Goal: Answer question/provide support

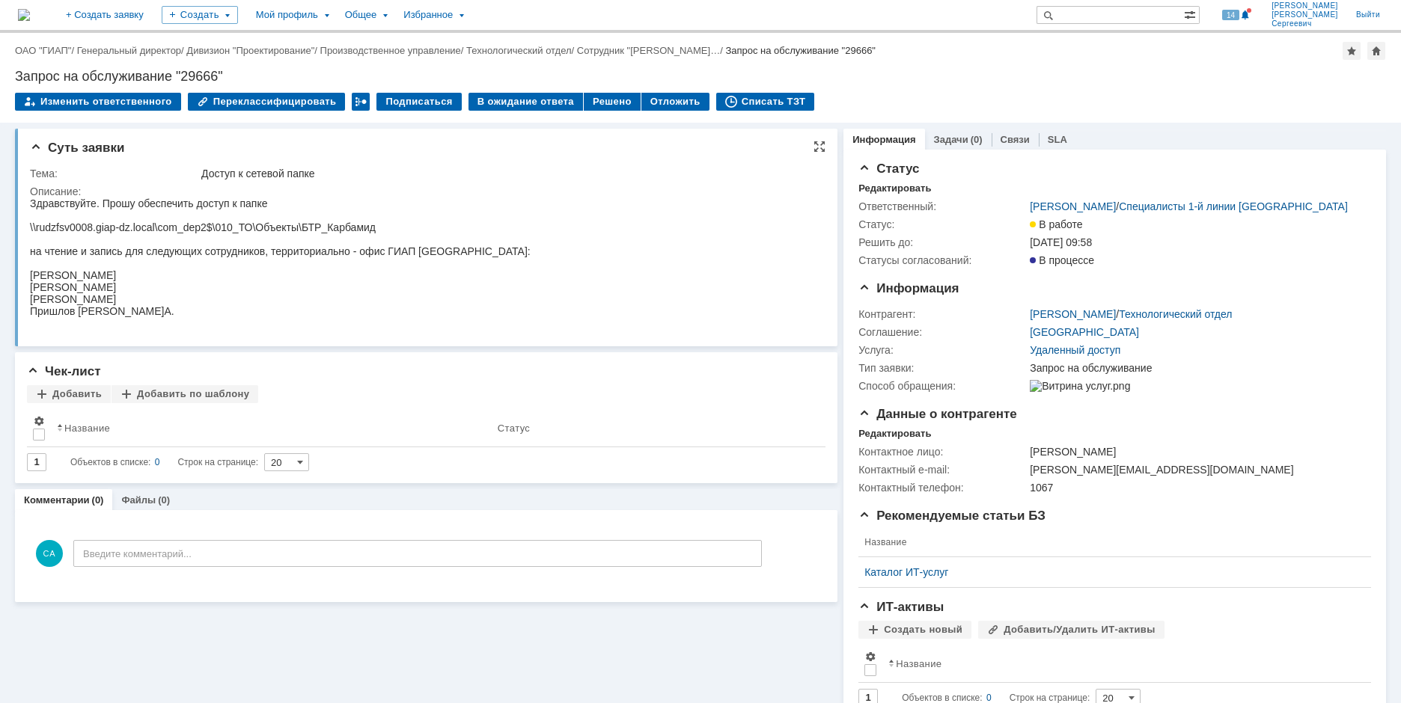
click at [531, 274] on html "Здравствуйте. Прошу обеспечить доступ к папке \\rudzfsv0008.giap-dz.local\com_d…" at bounding box center [420, 264] width 780 height 132
click at [929, 103] on div "Изменить ответственного Переклассифицировать Подписаться В ожидание ответа Реше…" at bounding box center [700, 108] width 1371 height 31
